Goal: Task Accomplishment & Management: Complete application form

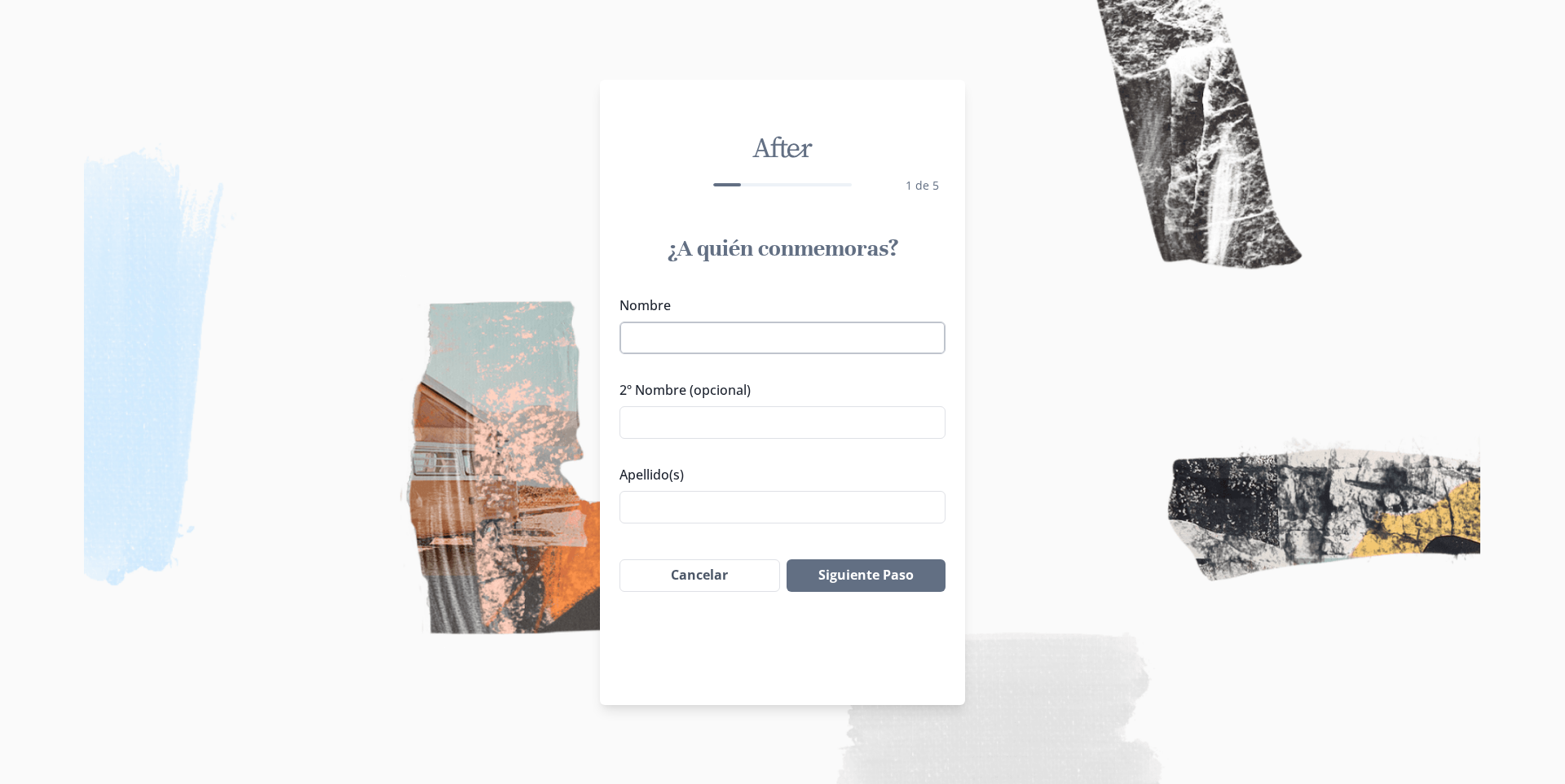
click at [879, 339] on input "Nombre" at bounding box center [782, 338] width 326 height 32
type input "f"
drag, startPoint x: 834, startPoint y: 340, endPoint x: 712, endPoint y: 338, distance: 122.0
click at [712, 338] on input "[PERSON_NAME] [PERSON_NAME]" at bounding box center [782, 338] width 326 height 32
type input "FRANCISCO"
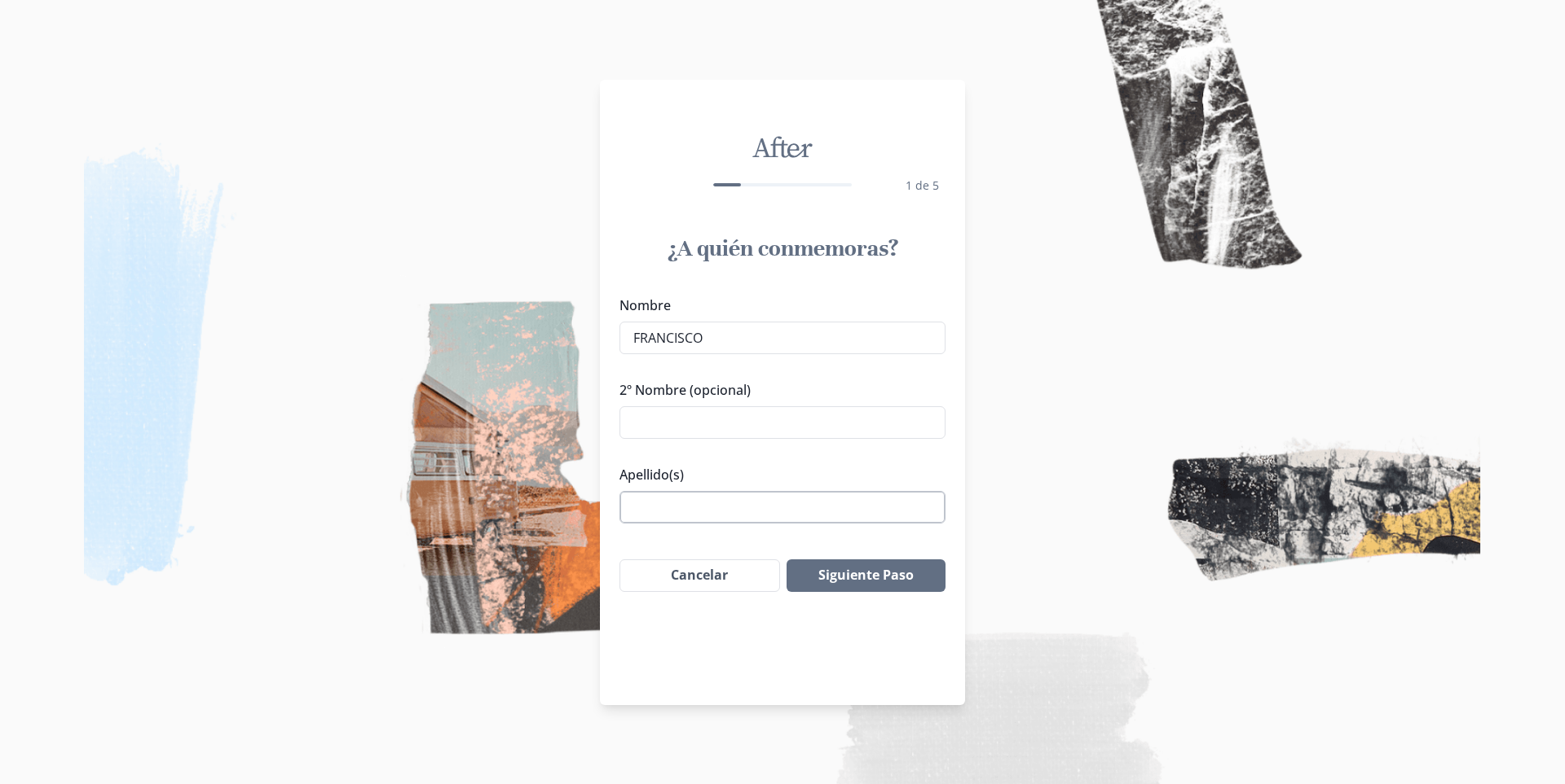
click at [698, 498] on input "Apellido(s)" at bounding box center [782, 507] width 326 height 32
paste input "[PERSON_NAME]"
type input "[PERSON_NAME]"
click at [909, 570] on button "Siguiente Paso" at bounding box center [866, 576] width 159 height 32
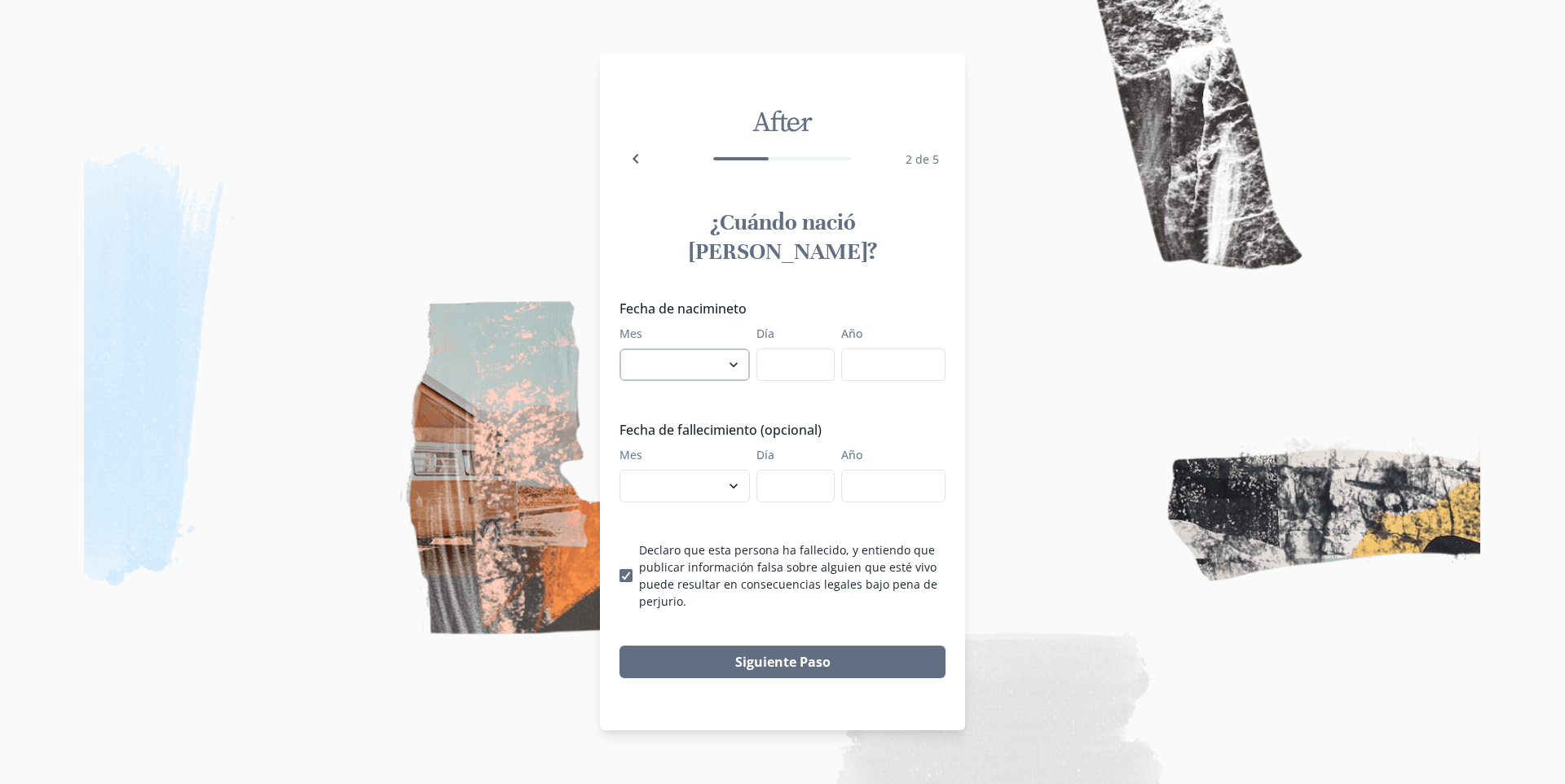
click at [726, 352] on select "enero febrero marzo abril mayo junio julio agosto septiembre octubre noviembre …" at bounding box center [684, 364] width 130 height 32
select select "9"
click at [619, 348] on select "enero febrero marzo abril mayo junio julio agosto septiembre octubre noviembre …" at bounding box center [684, 364] width 130 height 32
click at [800, 348] on input "Día" at bounding box center [795, 364] width 78 height 32
type input "06"
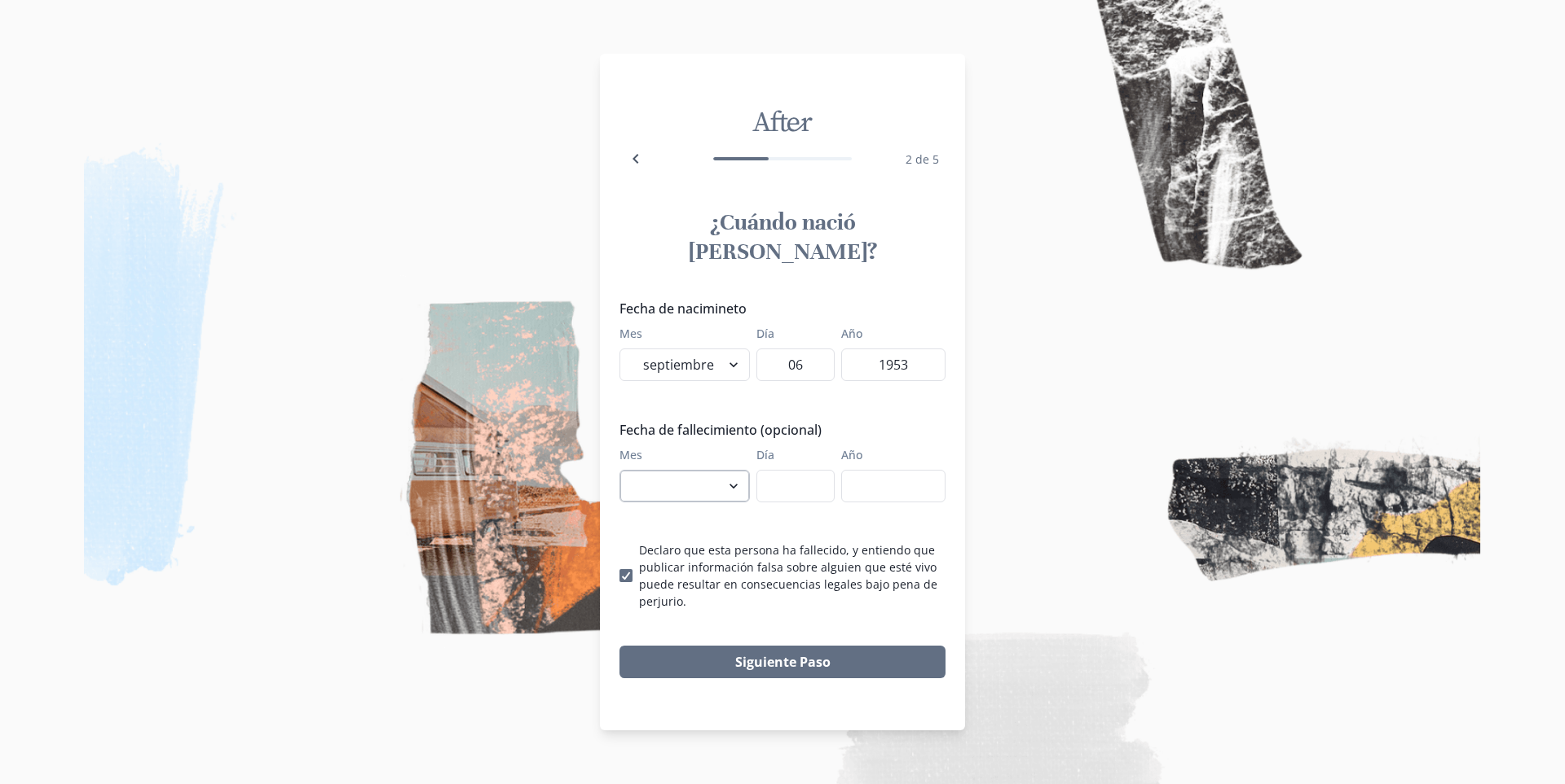
type input "1953"
click at [707, 474] on select "enero febrero marzo abril mayo junio julio agosto septiembre octubre noviembre …" at bounding box center [684, 485] width 130 height 32
select select "8"
click at [619, 470] on select "enero febrero marzo abril mayo junio julio agosto septiembre octubre noviembre …" at bounding box center [684, 485] width 130 height 32
click at [774, 470] on input "Día" at bounding box center [795, 485] width 78 height 32
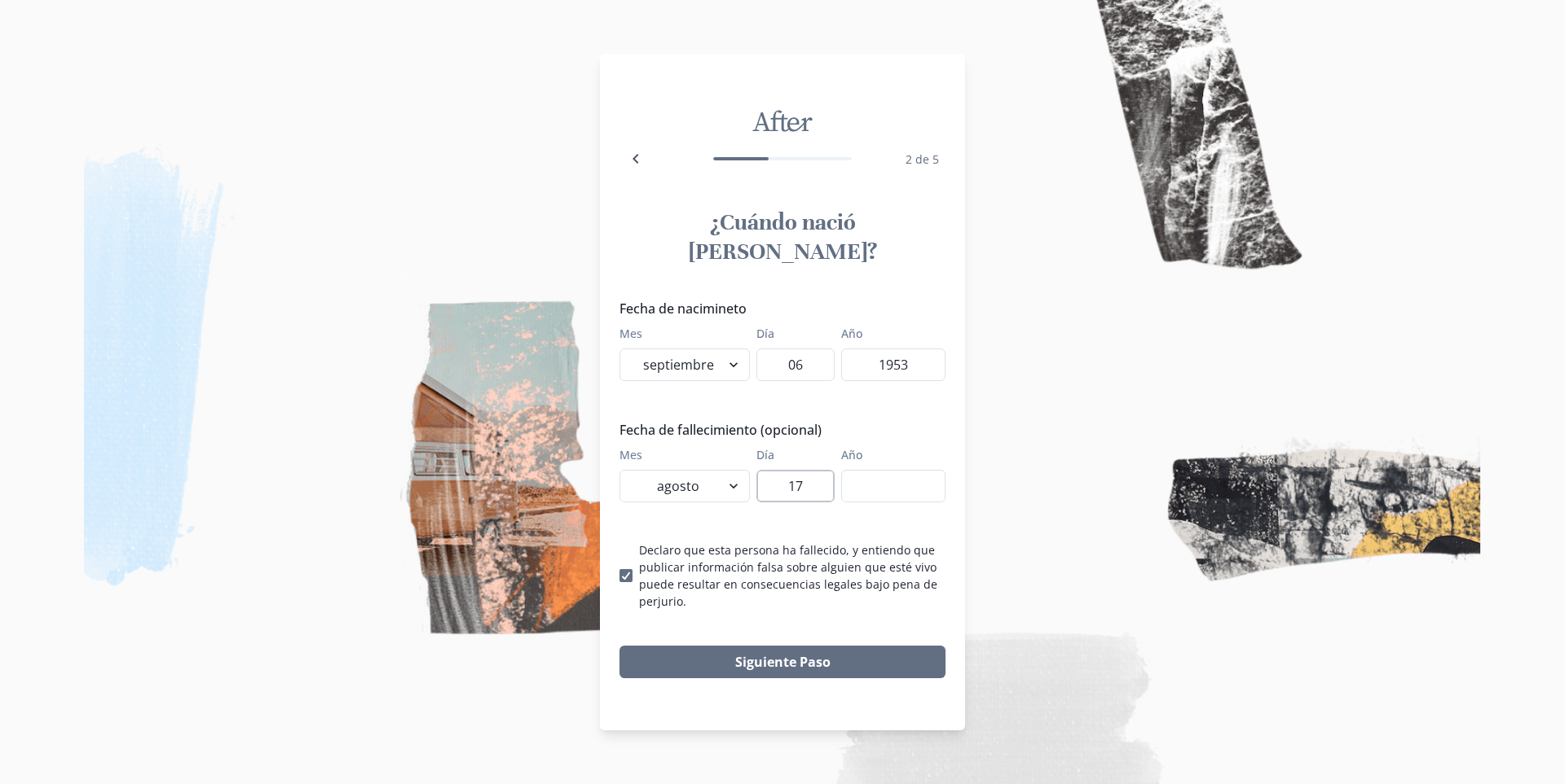
type input "17"
type input "2025"
click at [881, 646] on button "Siguiente Paso" at bounding box center [782, 662] width 326 height 32
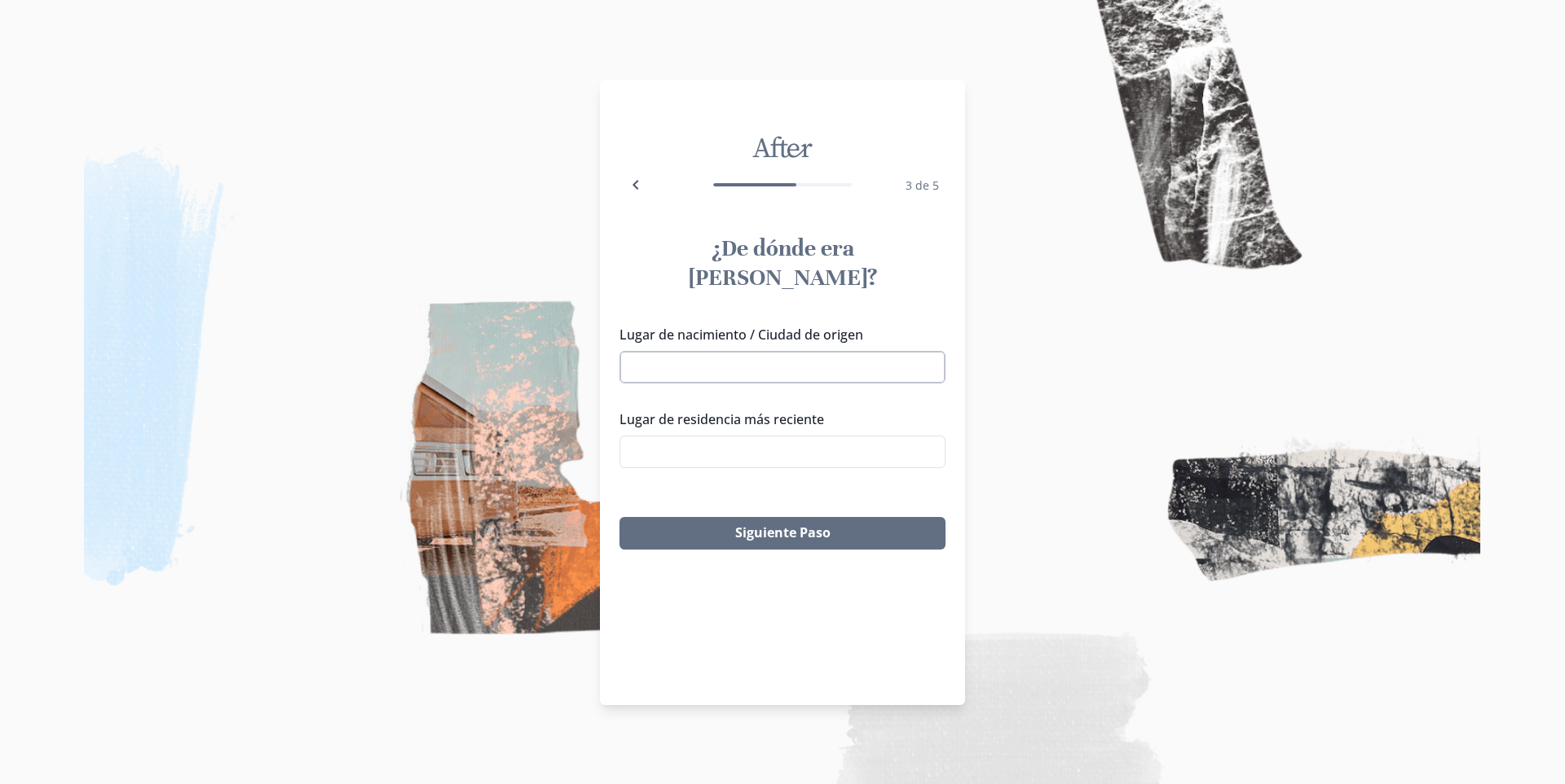
click at [821, 351] on input "Lugar de nacimiento / Ciudad de origen" at bounding box center [782, 367] width 326 height 32
click at [822, 351] on input "Lugar de nacimiento / Ciudad de origen" at bounding box center [782, 367] width 326 height 32
click at [769, 374] on li "Huehuetán, Chis., [GEOGRAPHIC_DATA]" at bounding box center [782, 368] width 322 height 26
type input "Huehuetán, Chis., [GEOGRAPHIC_DATA]"
click at [778, 436] on input "Lugar de residencia más reciente" at bounding box center [782, 451] width 326 height 32
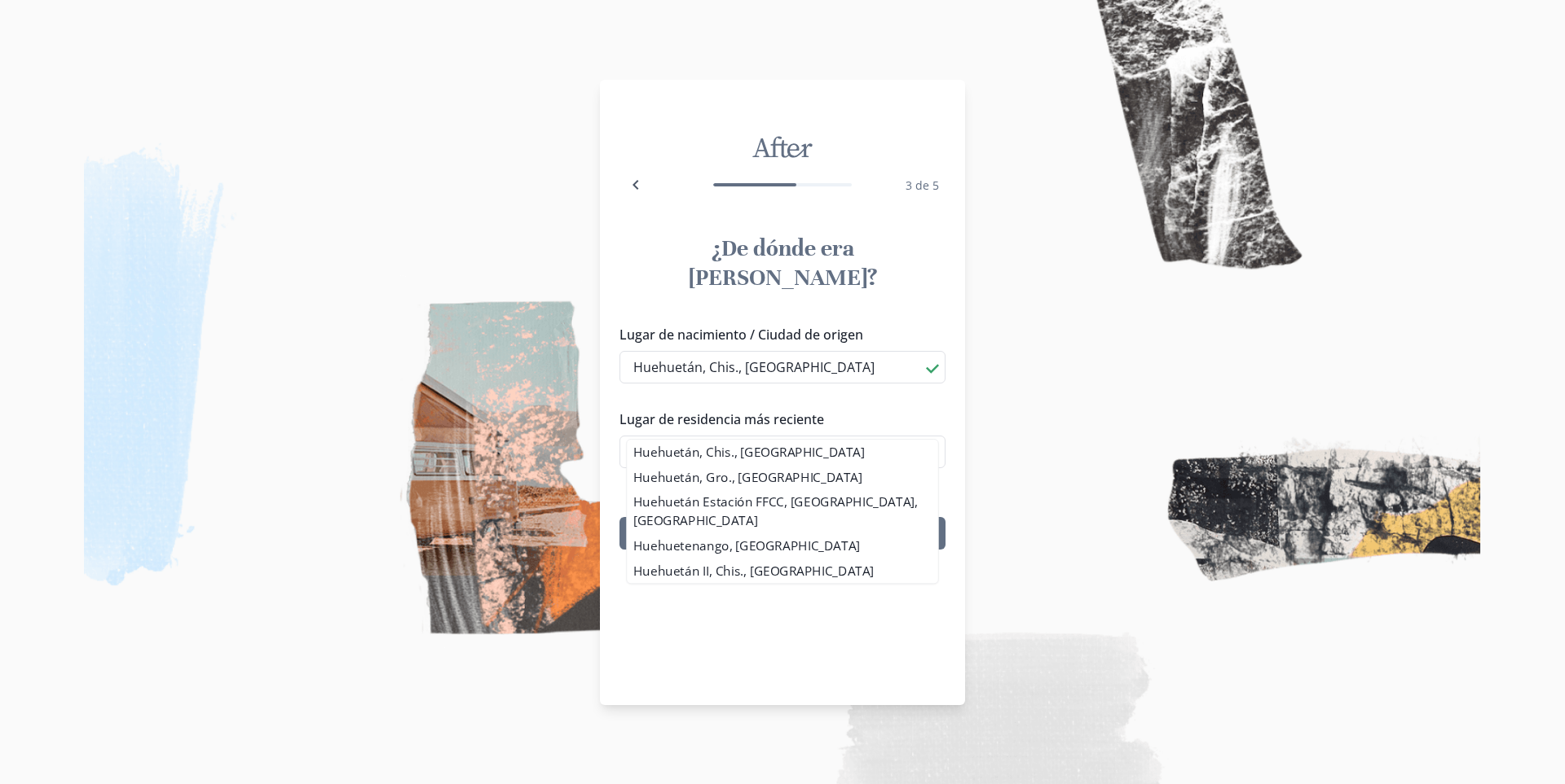
click at [756, 457] on li "Huehuetán, Chis., [GEOGRAPHIC_DATA]" at bounding box center [782, 452] width 311 height 25
type input "Huehuetán, Chis., [GEOGRAPHIC_DATA]"
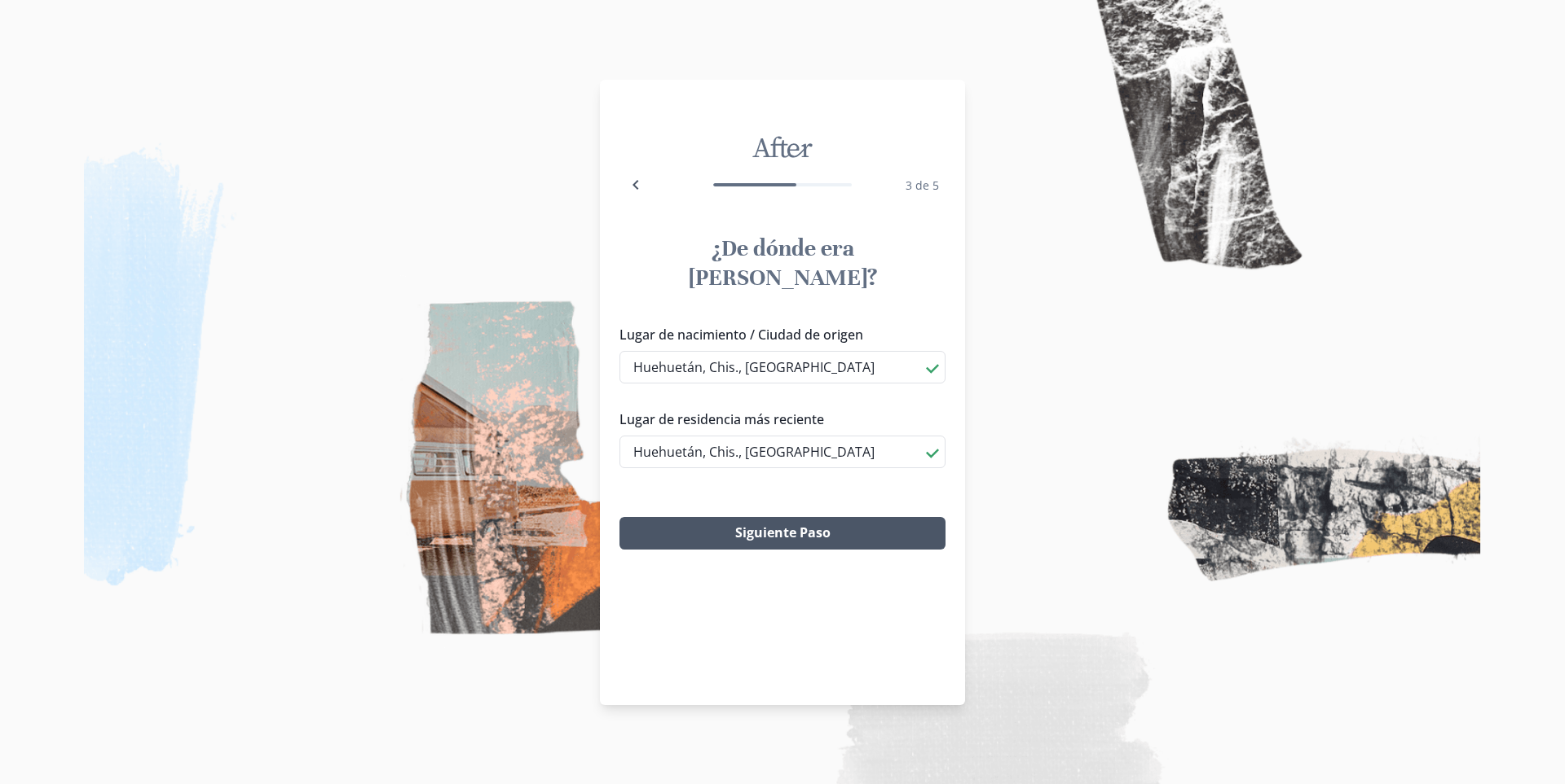
click at [824, 517] on button "Siguiente Paso" at bounding box center [782, 532] width 326 height 32
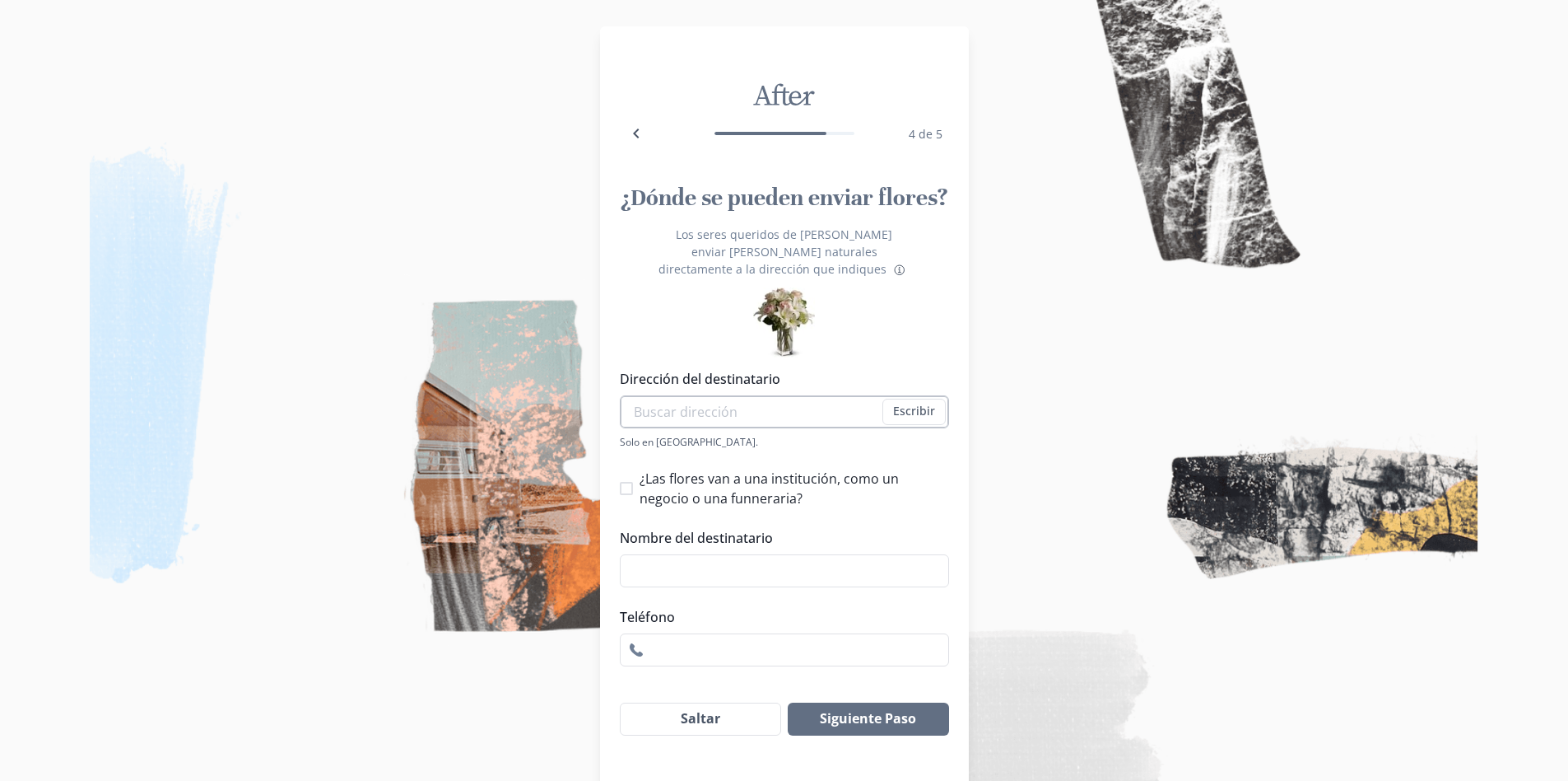
click at [850, 395] on input "Dirección del destinatario" at bounding box center [784, 411] width 329 height 33
click at [814, 395] on input "AV 5A SUR SN BARRIO [PERSON_NAME]" at bounding box center [784, 411] width 329 height 33
type input "AV 5A SUR SN BARRIO [GEOGRAPHIC_DATA][PERSON_NAME]"
click at [931, 399] on button "Escribir" at bounding box center [914, 412] width 63 height 27
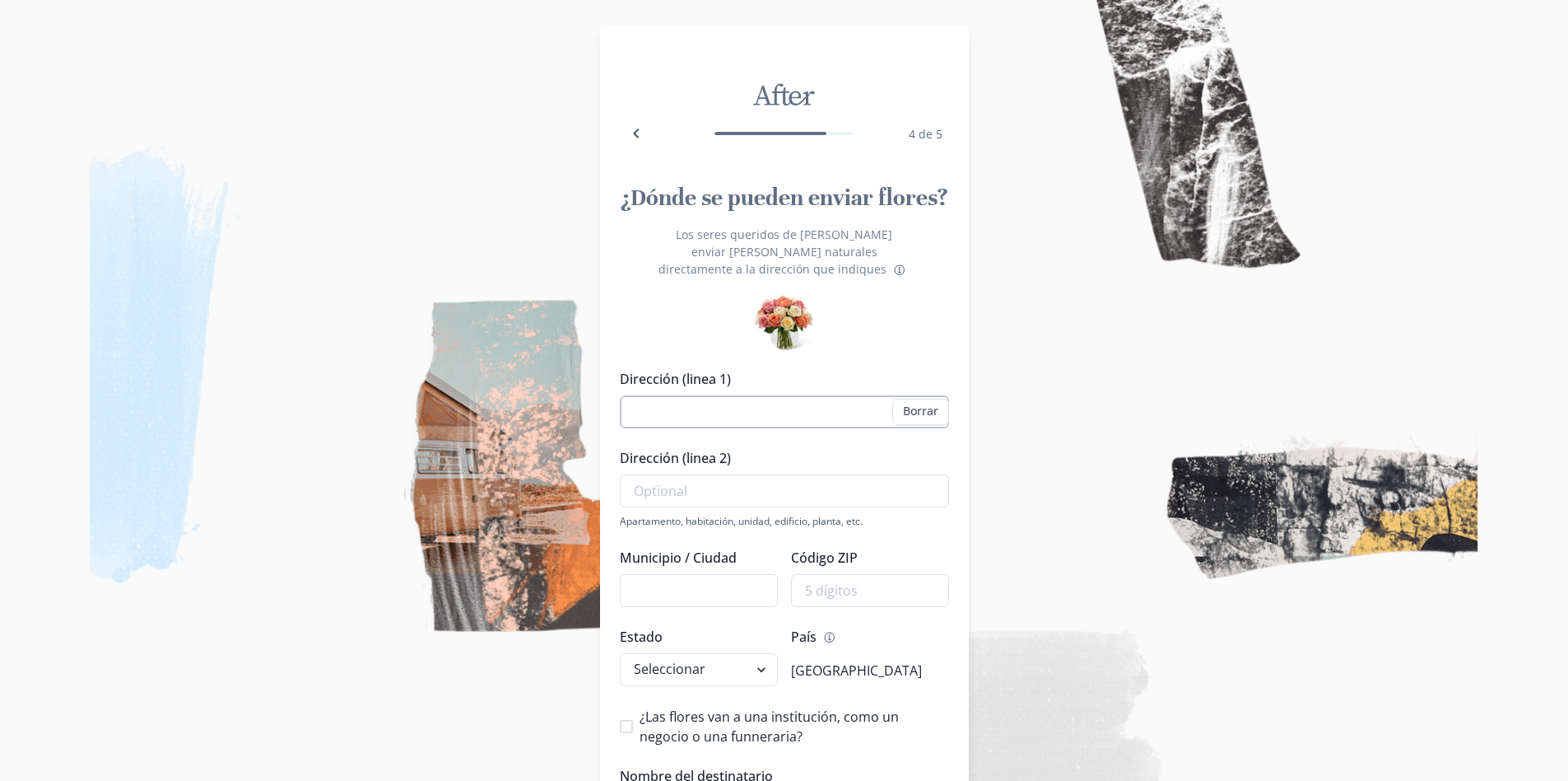
click at [889, 395] on input "Dirección (linea 1)" at bounding box center [784, 411] width 329 height 33
type input "AV 5A SUR SN"
click at [817, 474] on input "Dirección (linea 2)" at bounding box center [784, 490] width 329 height 33
type input "[PERSON_NAME] SANTA [PERSON_NAME]"
type input "HUEHUETÁN"
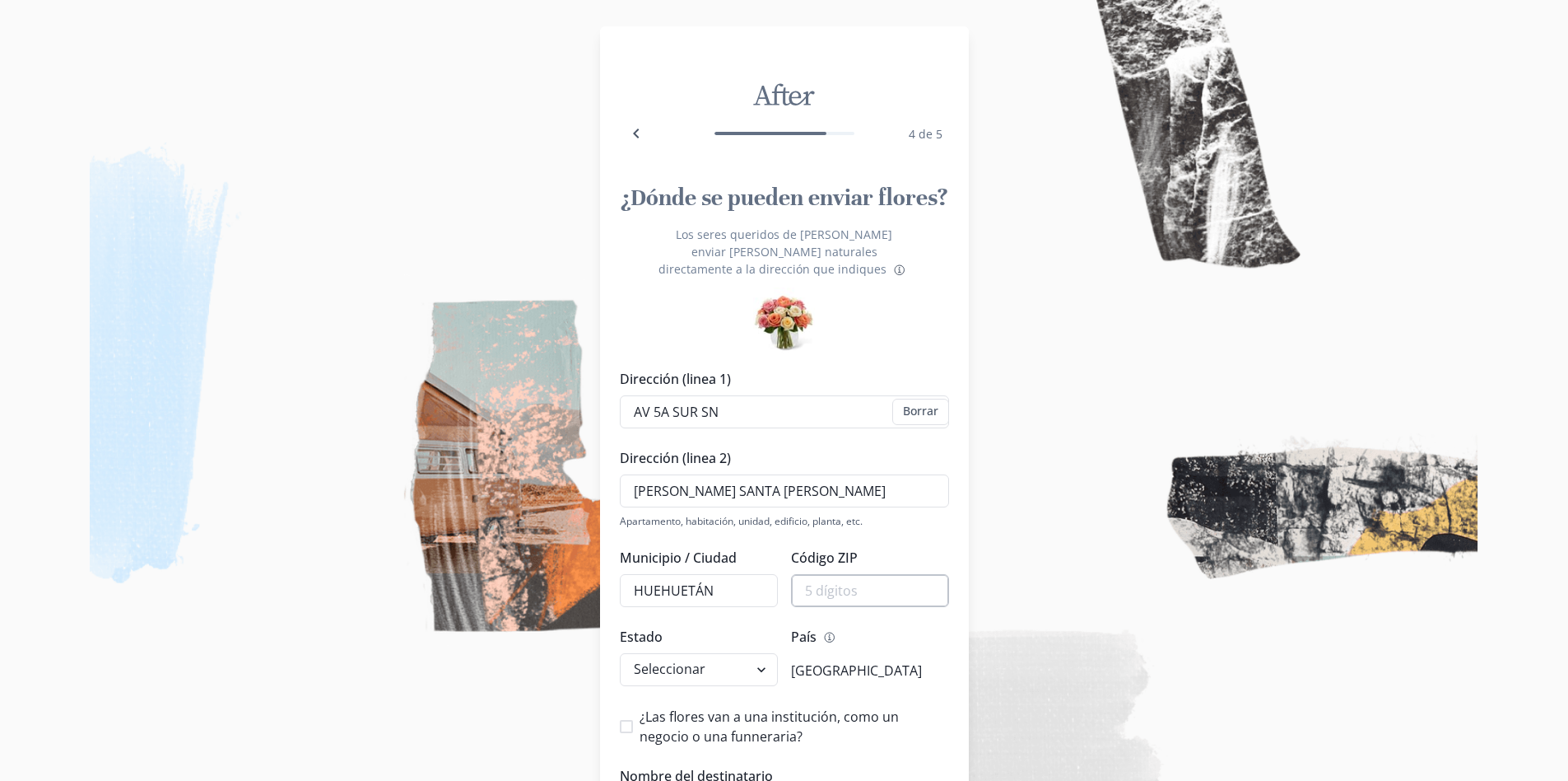
type input "30660"
click at [728, 653] on select "Seleccionar [US_STATE] [US_STATE] [US_STATE] [US_STATE] [US_STATE] [US_STATE] […" at bounding box center [699, 669] width 158 height 33
select select "CA"
click at [769, 658] on select "Seleccionar [US_STATE] [US_STATE] [US_STATE] [US_STATE] [US_STATE] [US_STATE] […" at bounding box center [699, 669] width 158 height 33
click at [857, 660] on p "[GEOGRAPHIC_DATA]" at bounding box center [857, 670] width 131 height 20
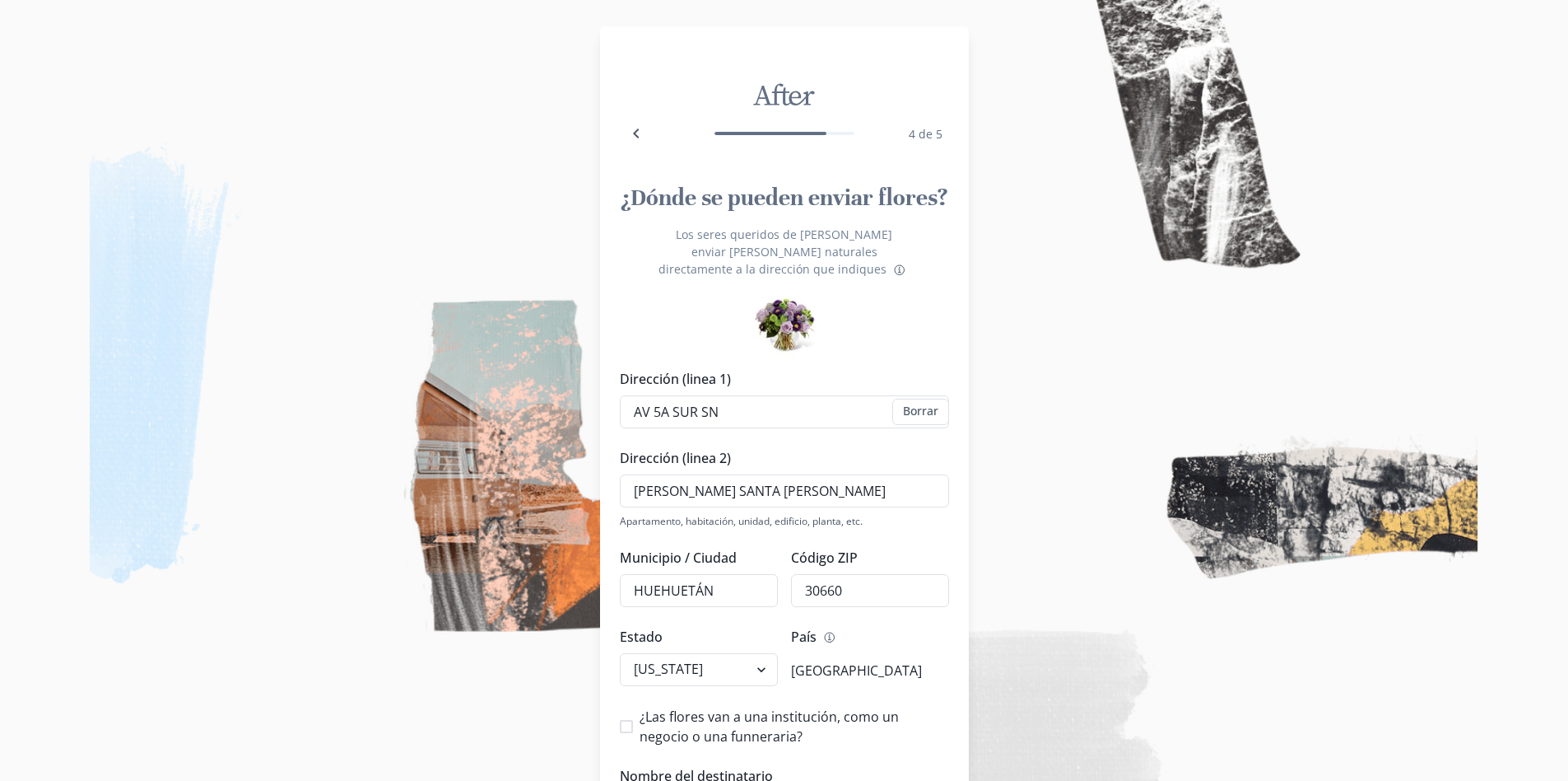
click at [839, 633] on div "País Information [GEOGRAPHIC_DATA]" at bounding box center [871, 657] width 158 height 61
click at [837, 631] on icon "Information" at bounding box center [829, 636] width 13 height 13
